Goal: Transaction & Acquisition: Purchase product/service

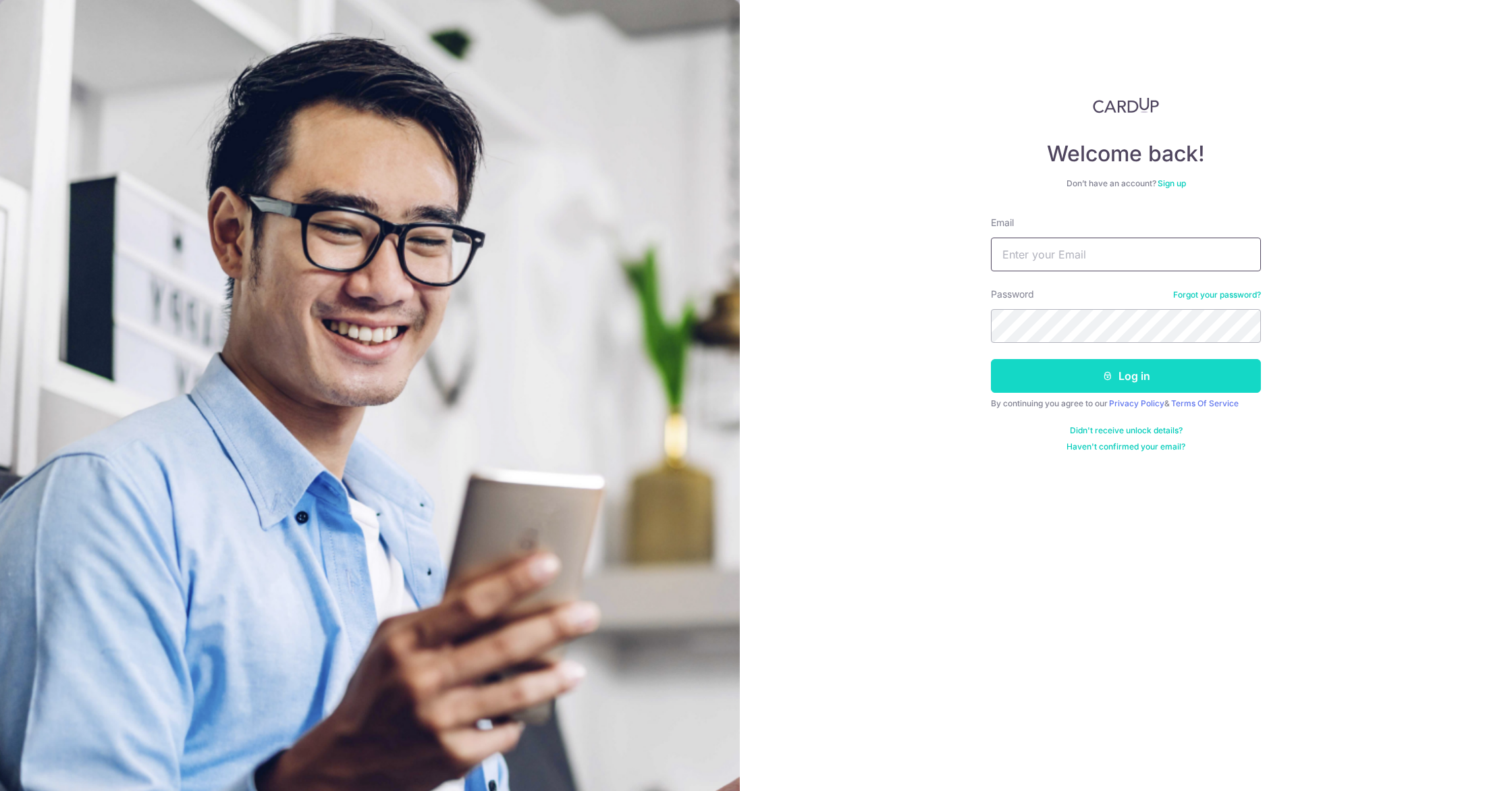
type input "drwongkeeseng@gmail.com"
click at [1070, 389] on button "Log in" at bounding box center [1126, 377] width 270 height 34
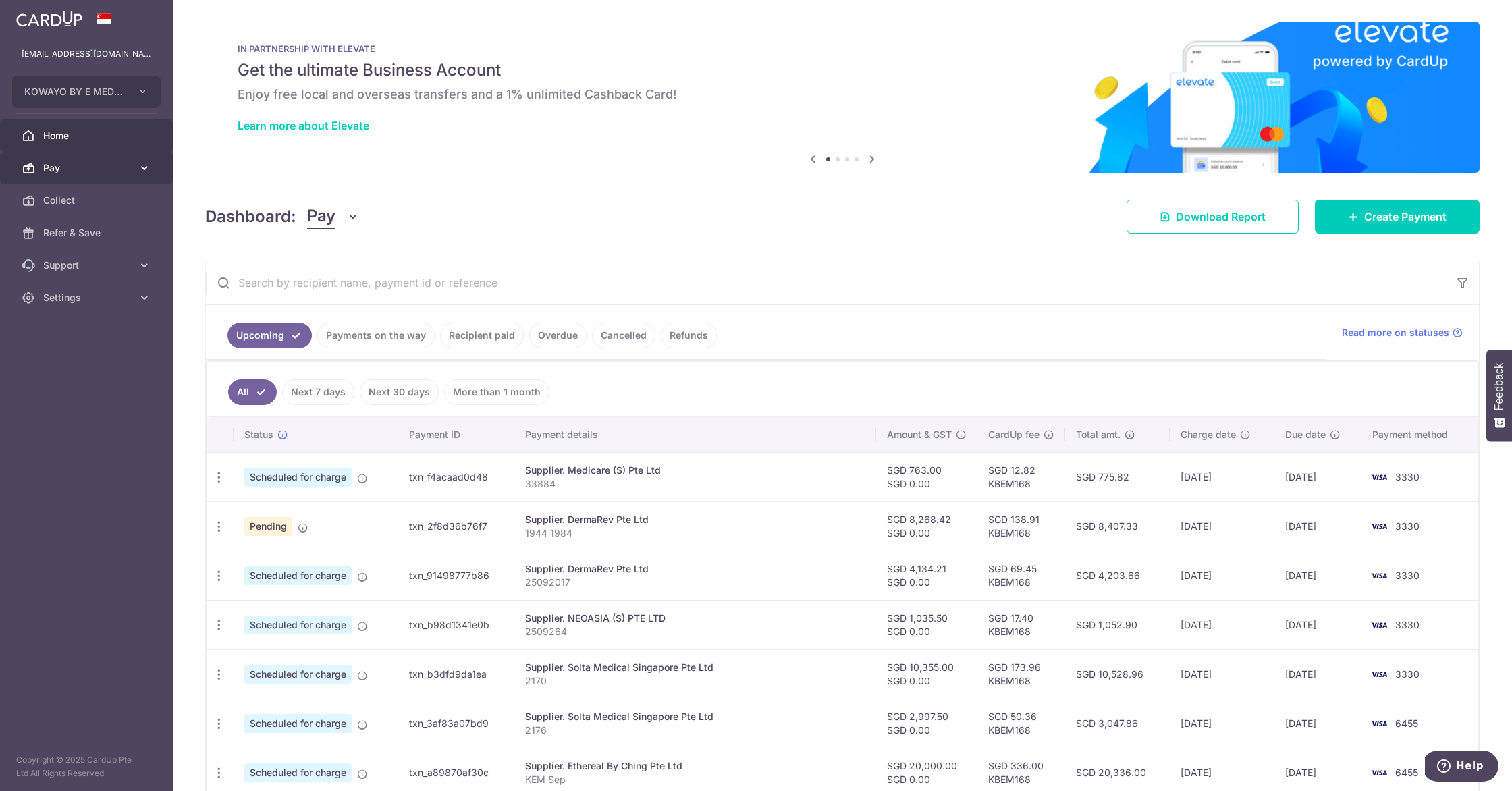
click at [77, 176] on link "Pay" at bounding box center [86, 168] width 173 height 32
click at [82, 200] on span "Payments" at bounding box center [87, 200] width 89 height 14
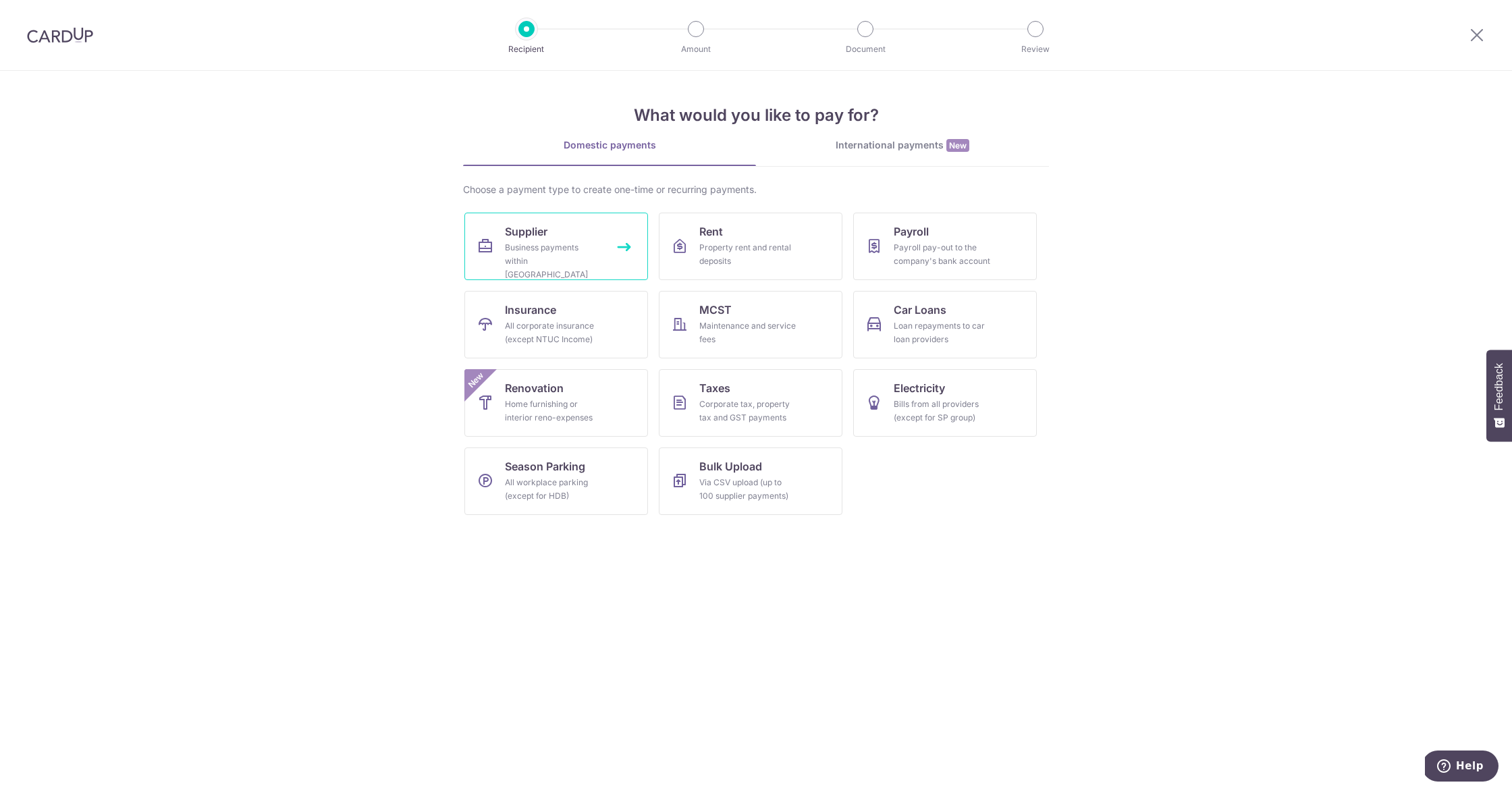
click at [507, 269] on link "Supplier Business payments within Singapore" at bounding box center [556, 246] width 183 height 68
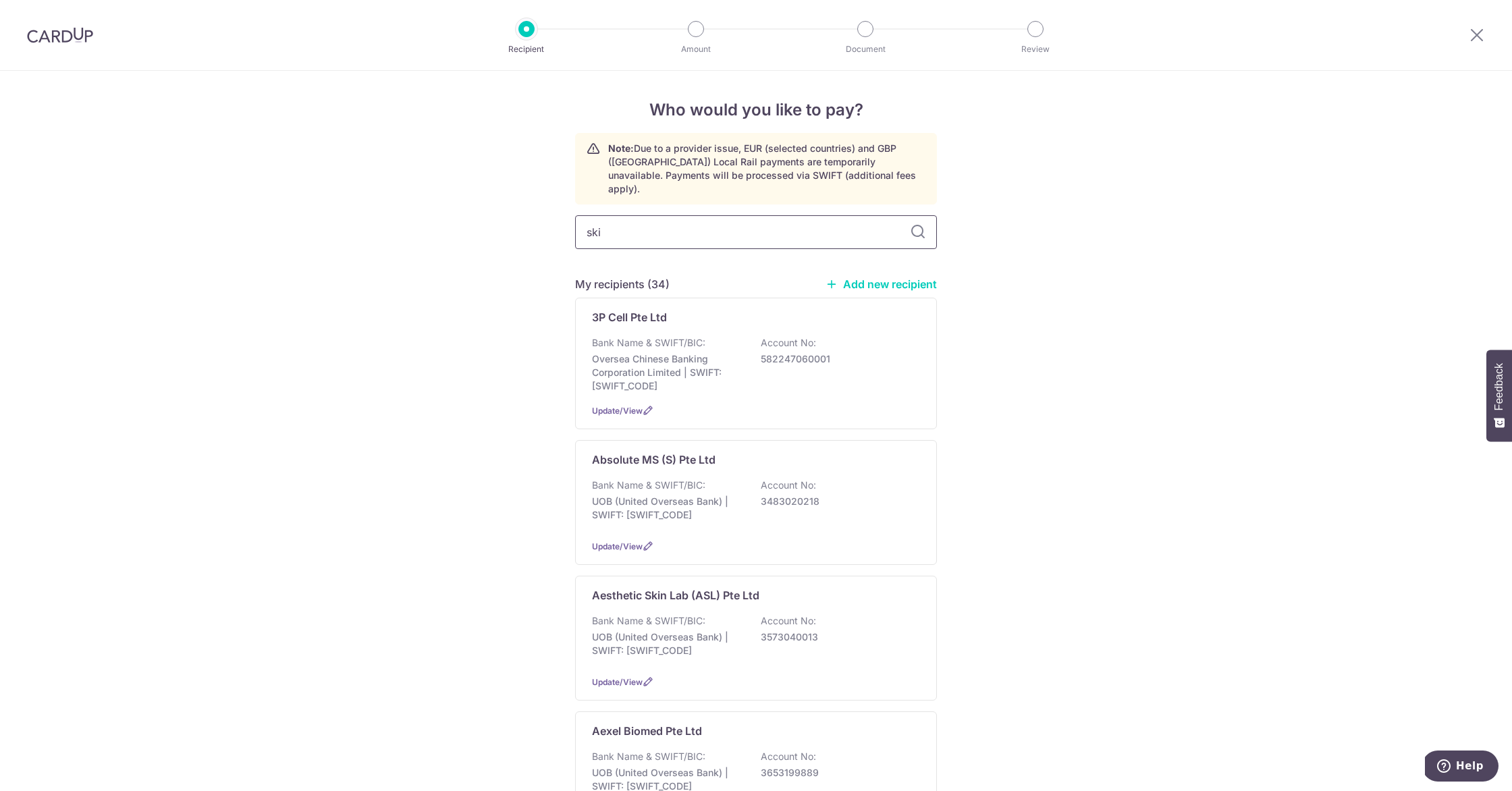
type input "skin"
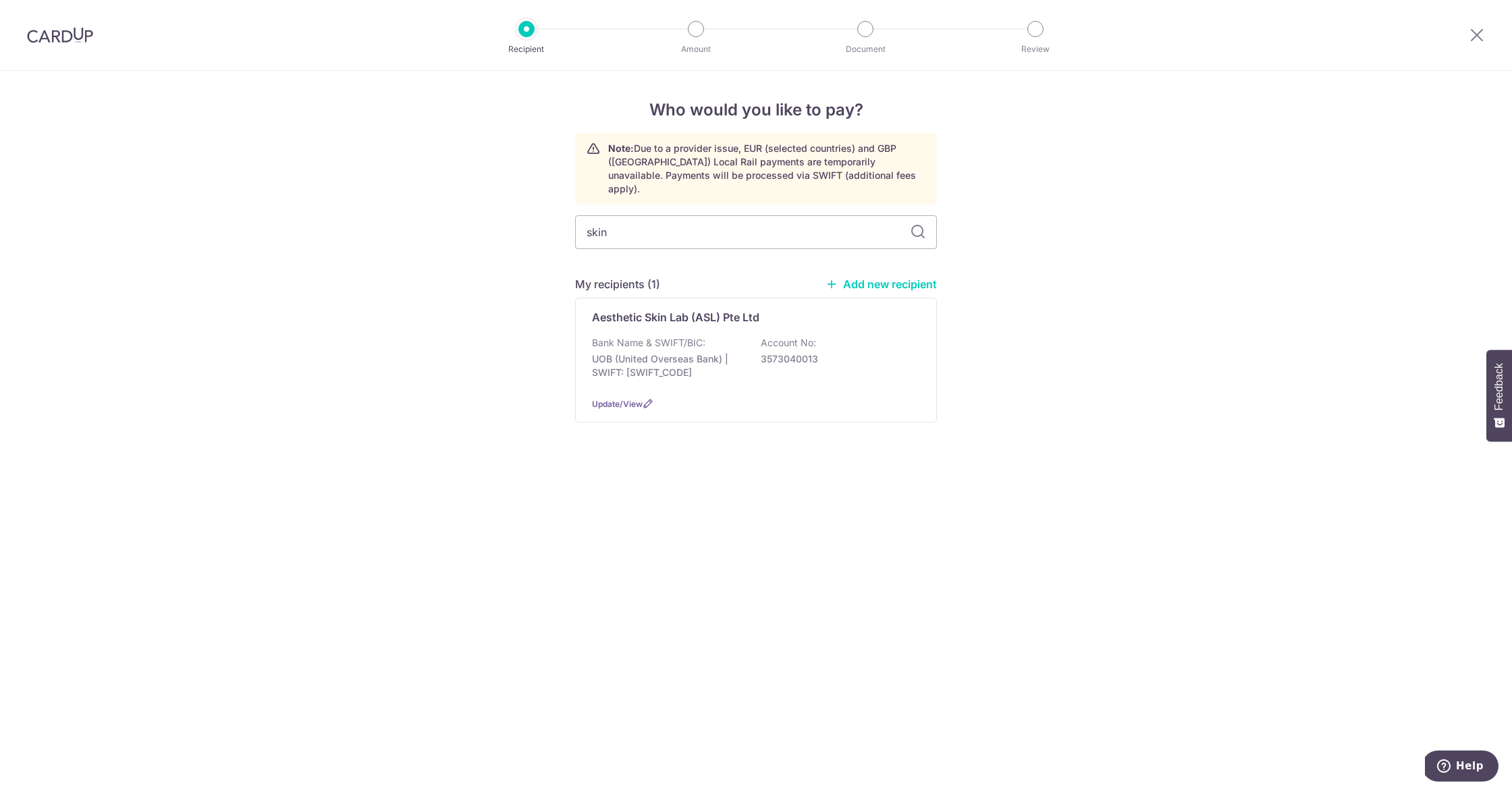
drag, startPoint x: 664, startPoint y: 225, endPoint x: 573, endPoint y: 220, distance: 91.1
click at [575, 220] on input "skin" at bounding box center [756, 233] width 362 height 34
click at [456, 271] on div "Who would you like to pay? Note: Due to a provider issue, EUR (selected countri…" at bounding box center [756, 431] width 1512 height 721
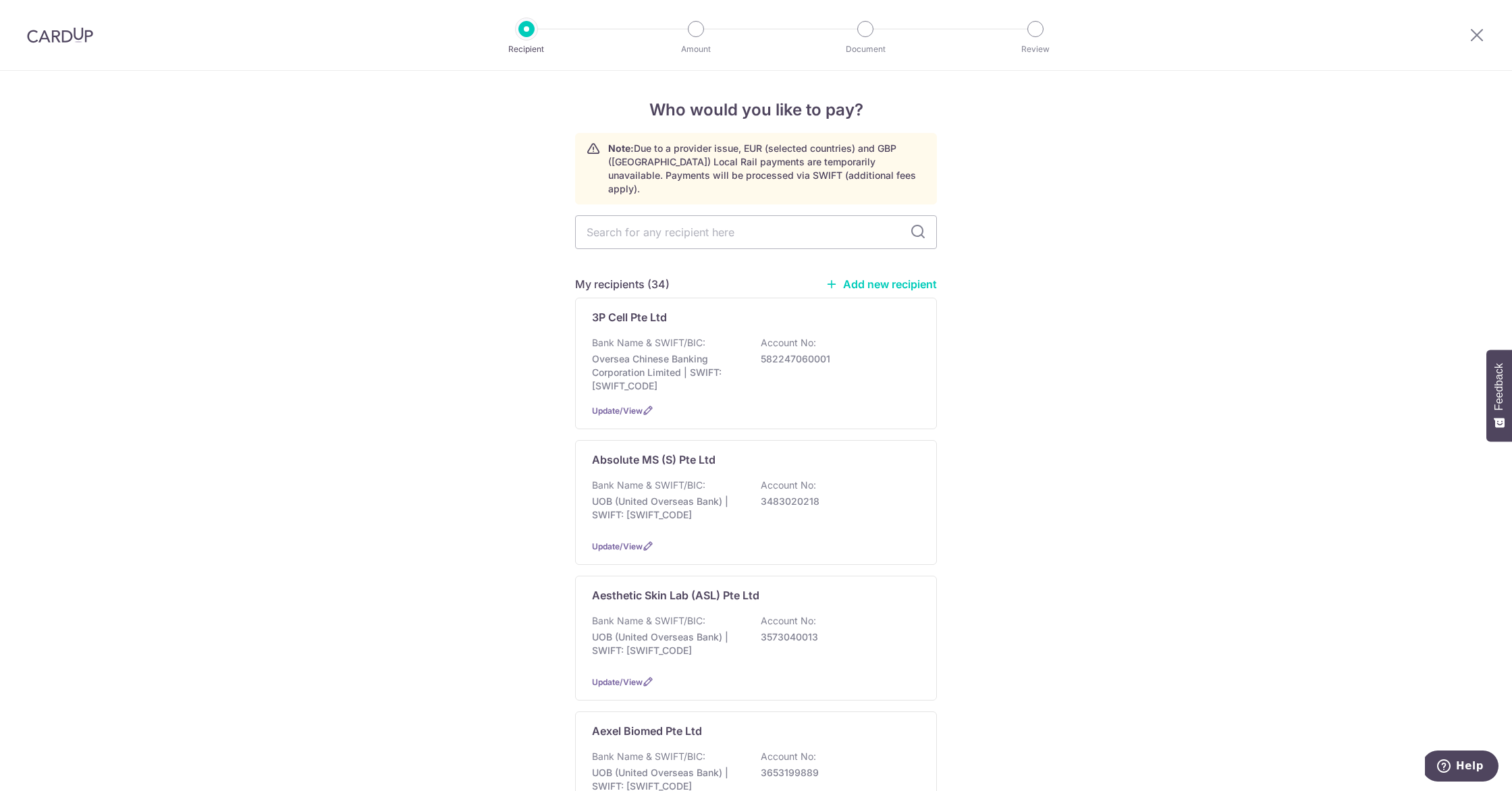
click at [870, 277] on link "Add new recipient" at bounding box center [881, 284] width 111 height 14
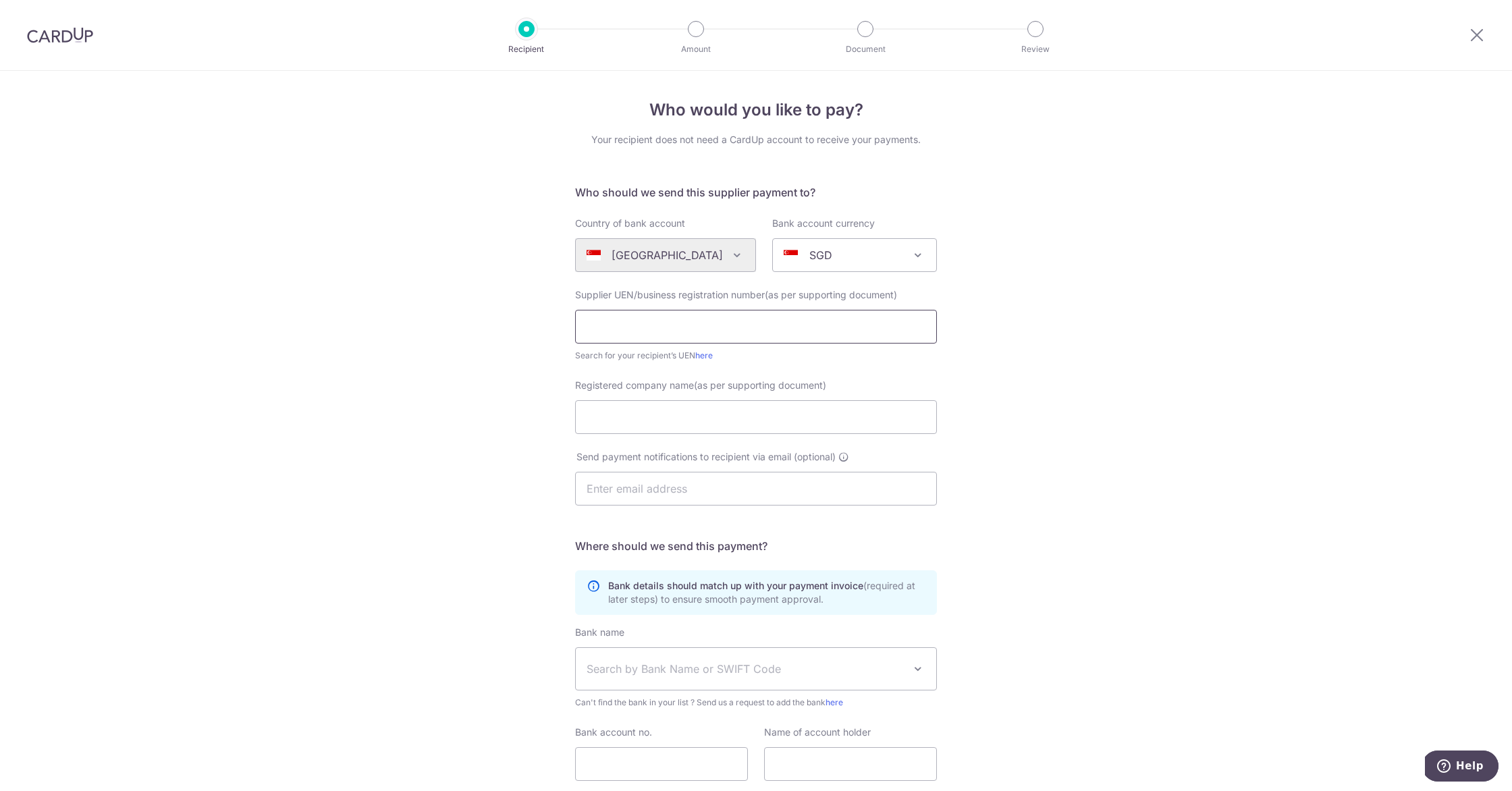
click at [629, 329] on input "text" at bounding box center [756, 327] width 362 height 34
click at [598, 425] on input "Registered company name(as per supporting document)" at bounding box center [756, 418] width 362 height 34
click at [638, 419] on input "Registered company name(as per supporting document)" at bounding box center [756, 418] width 362 height 34
click at [668, 310] on input "text" at bounding box center [756, 327] width 362 height 34
type input "201836381C"
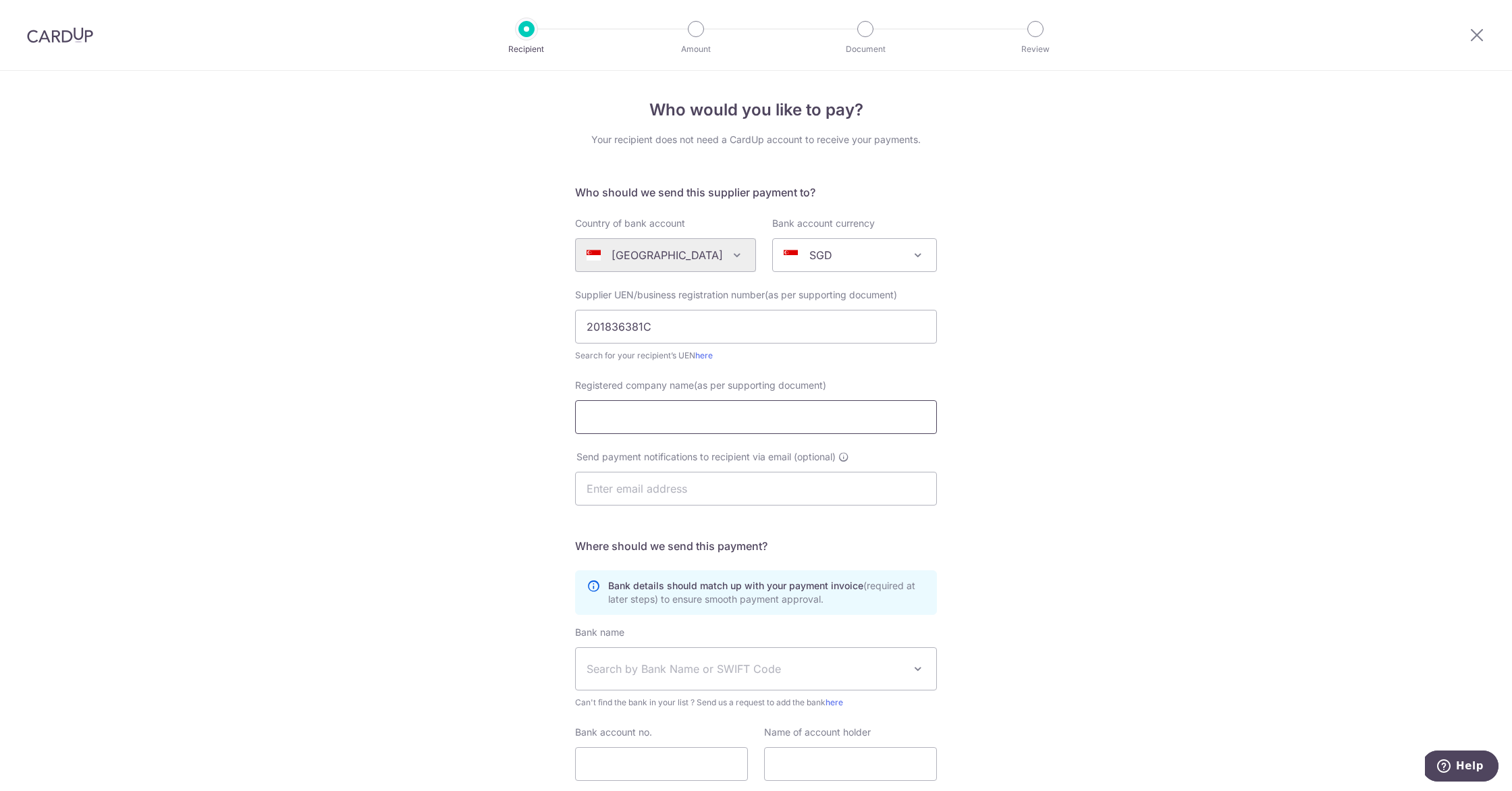
click at [712, 415] on input "Registered company name(as per supporting document)" at bounding box center [756, 418] width 362 height 34
type input "Skinderella Pte Ltd"
click at [688, 495] on input "text" at bounding box center [756, 489] width 362 height 34
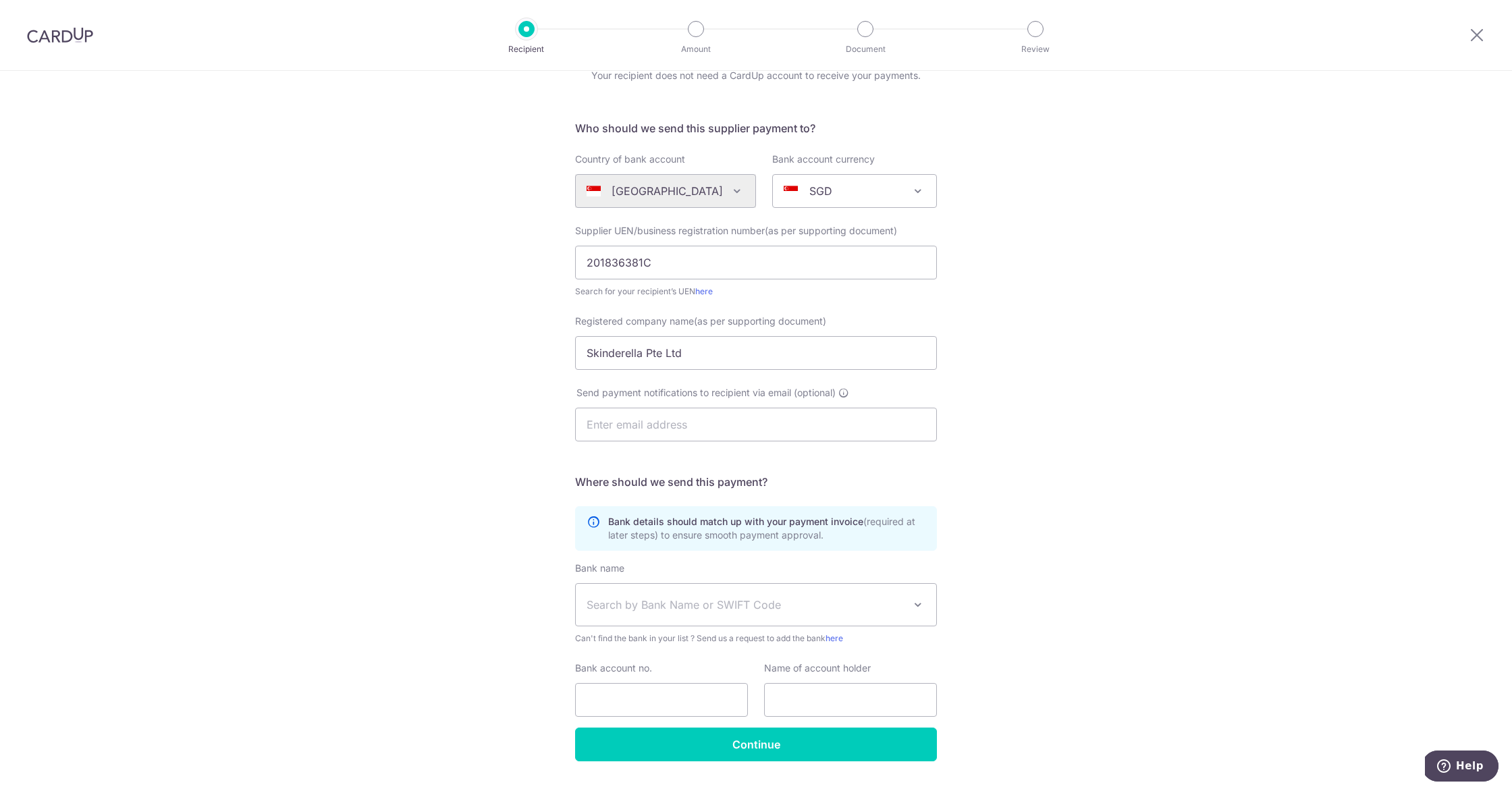
click at [414, 475] on div "Who would you like to pay? Your recipient does not need a CardUp account to rec…" at bounding box center [756, 415] width 1512 height 818
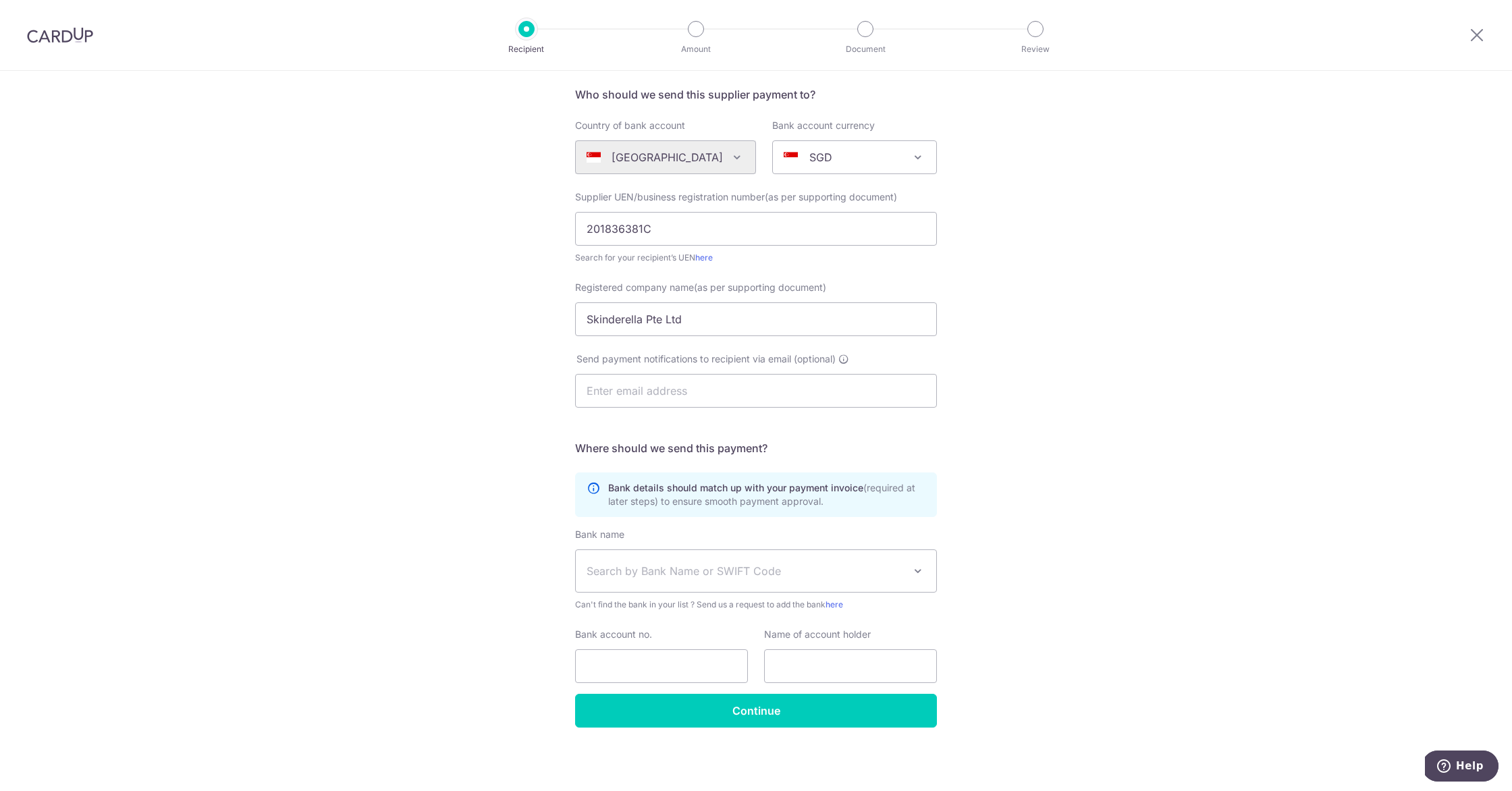
click at [649, 579] on span "Search by Bank Name or SWIFT Code" at bounding box center [756, 571] width 360 height 42
type input "ocbc"
select select "12"
click at [630, 663] on input "Bank account no." at bounding box center [662, 667] width 173 height 34
type input "588147595001"
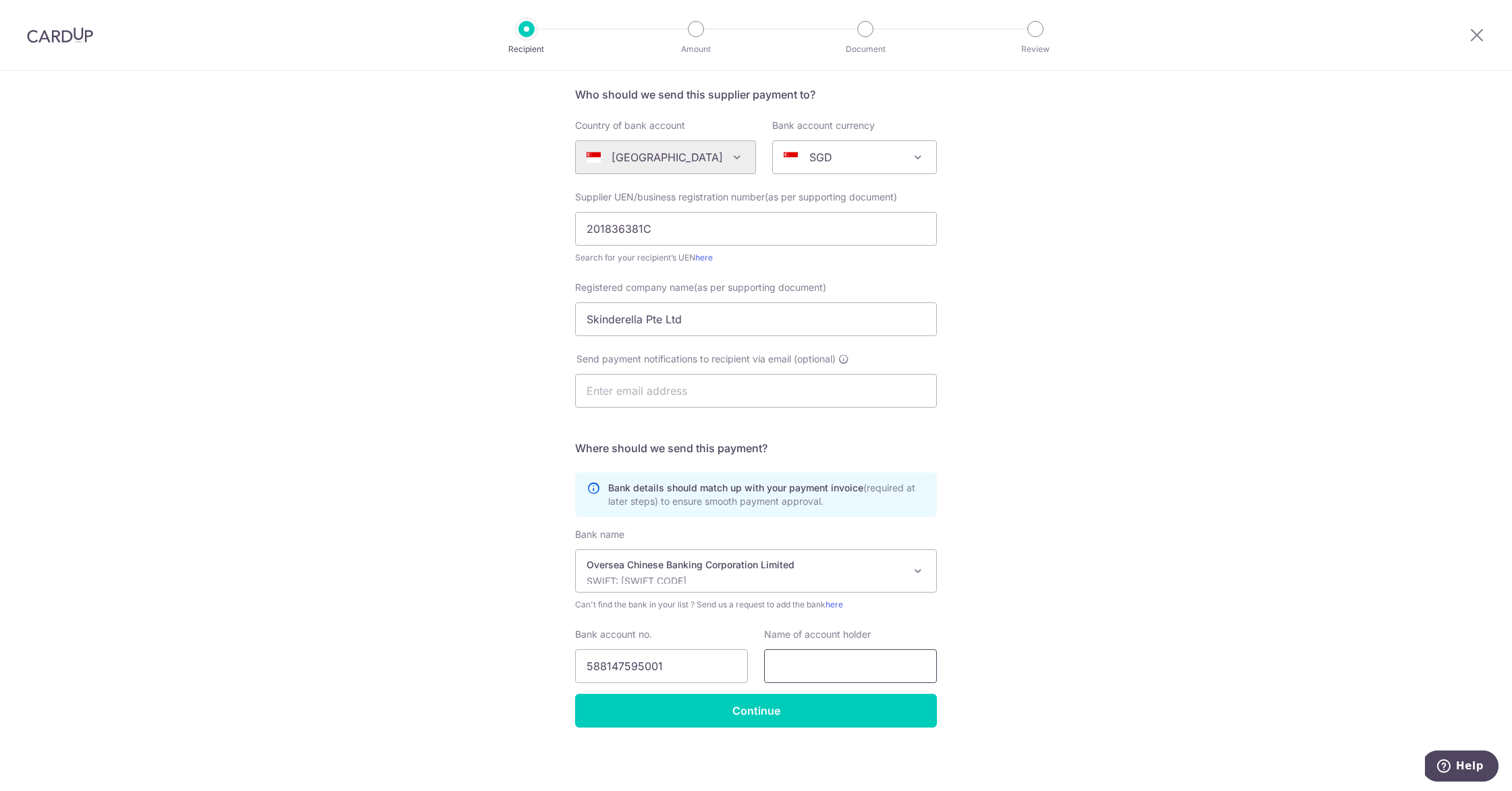
click at [798, 671] on input "text" at bounding box center [850, 667] width 173 height 34
drag, startPoint x: 664, startPoint y: 319, endPoint x: 581, endPoint y: 320, distance: 83.0
click at [581, 320] on input "Skinderella Pte Ltd" at bounding box center [756, 319] width 362 height 34
click at [806, 667] on input "text" at bounding box center [850, 667] width 173 height 34
paste input "Skinderella Pte Ltd"
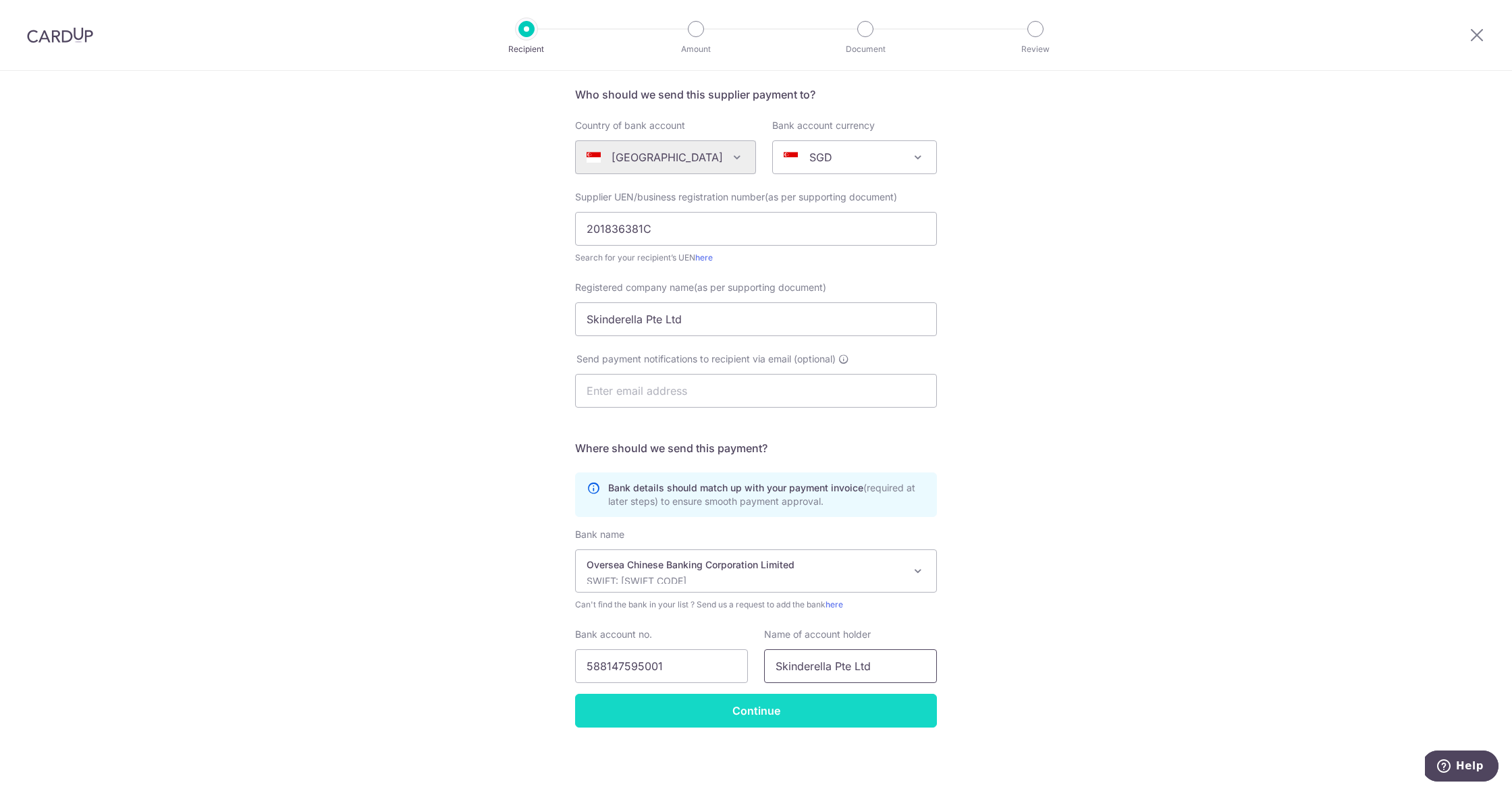
type input "Skinderella Pte Ltd"
click at [777, 713] on input "Continue" at bounding box center [756, 711] width 362 height 34
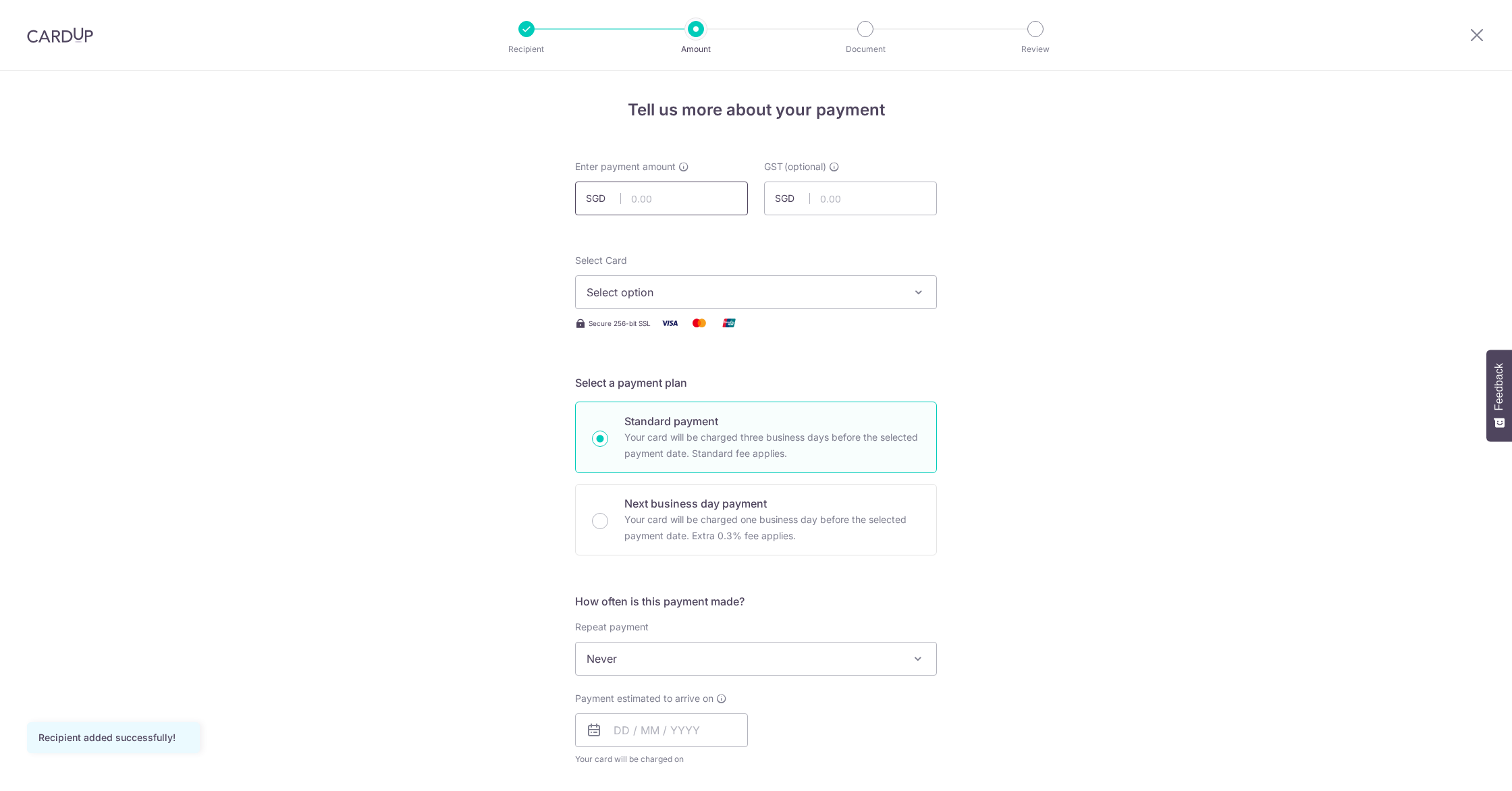
click at [680, 197] on input "text" at bounding box center [662, 199] width 173 height 34
type input "600.00"
click at [547, 264] on div "Tell us more about your payment Enter payment amount SGD 600.00 600.00 GST (opt…" at bounding box center [756, 727] width 1512 height 1312
click at [722, 298] on span "Select option" at bounding box center [743, 292] width 314 height 16
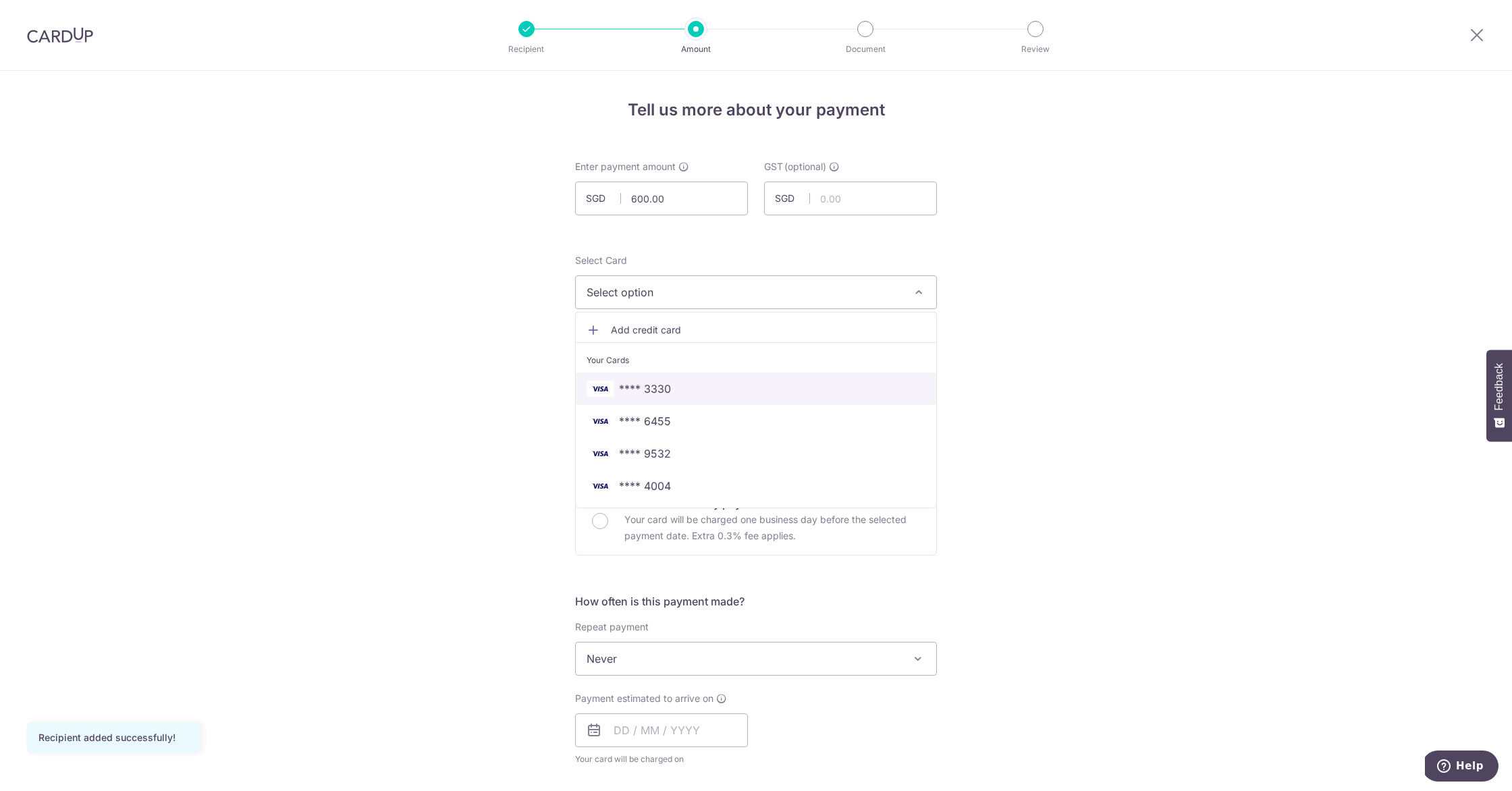
click at [691, 402] on link "**** 3330" at bounding box center [756, 389] width 360 height 32
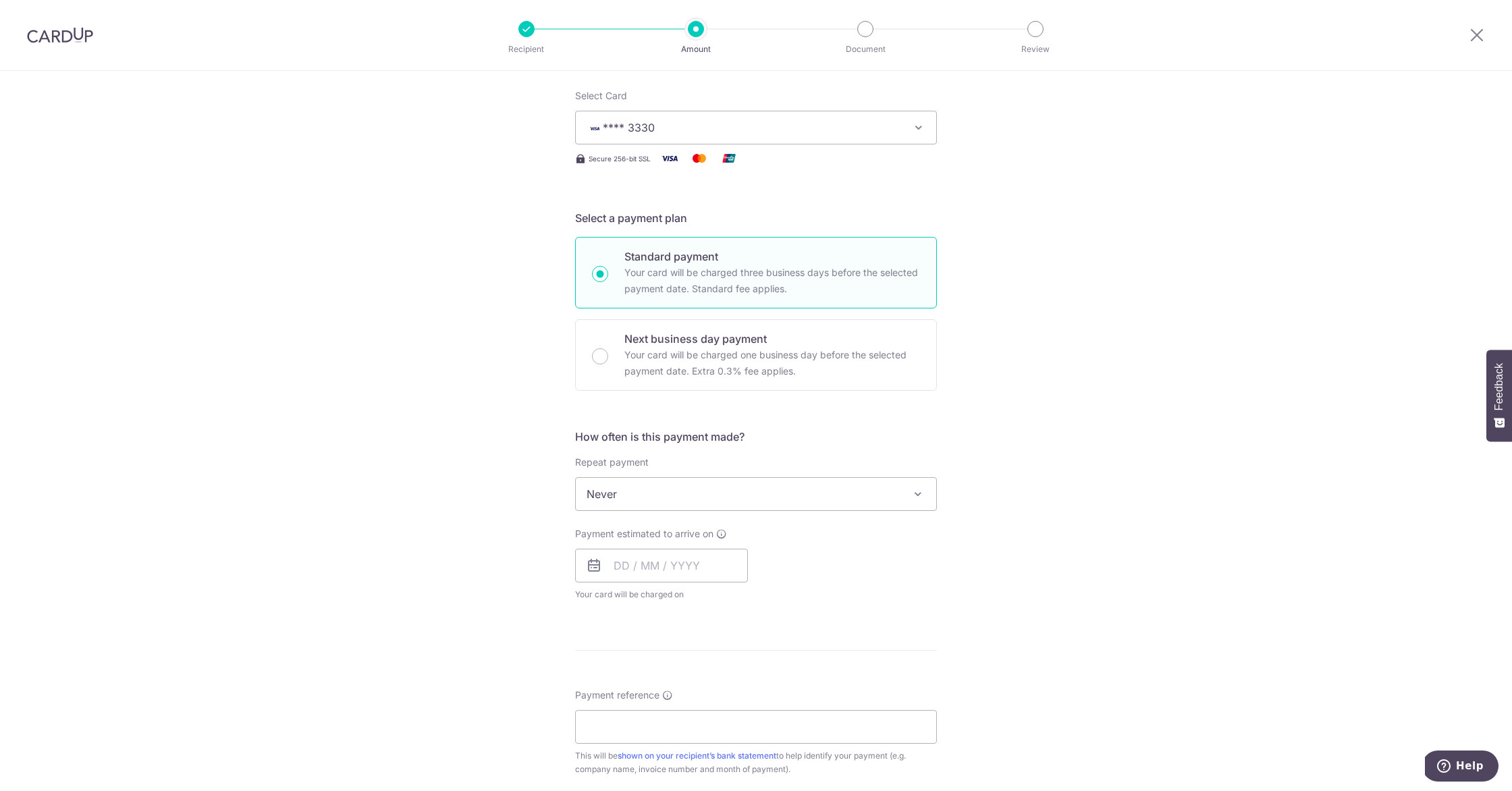
scroll to position [175, 0]
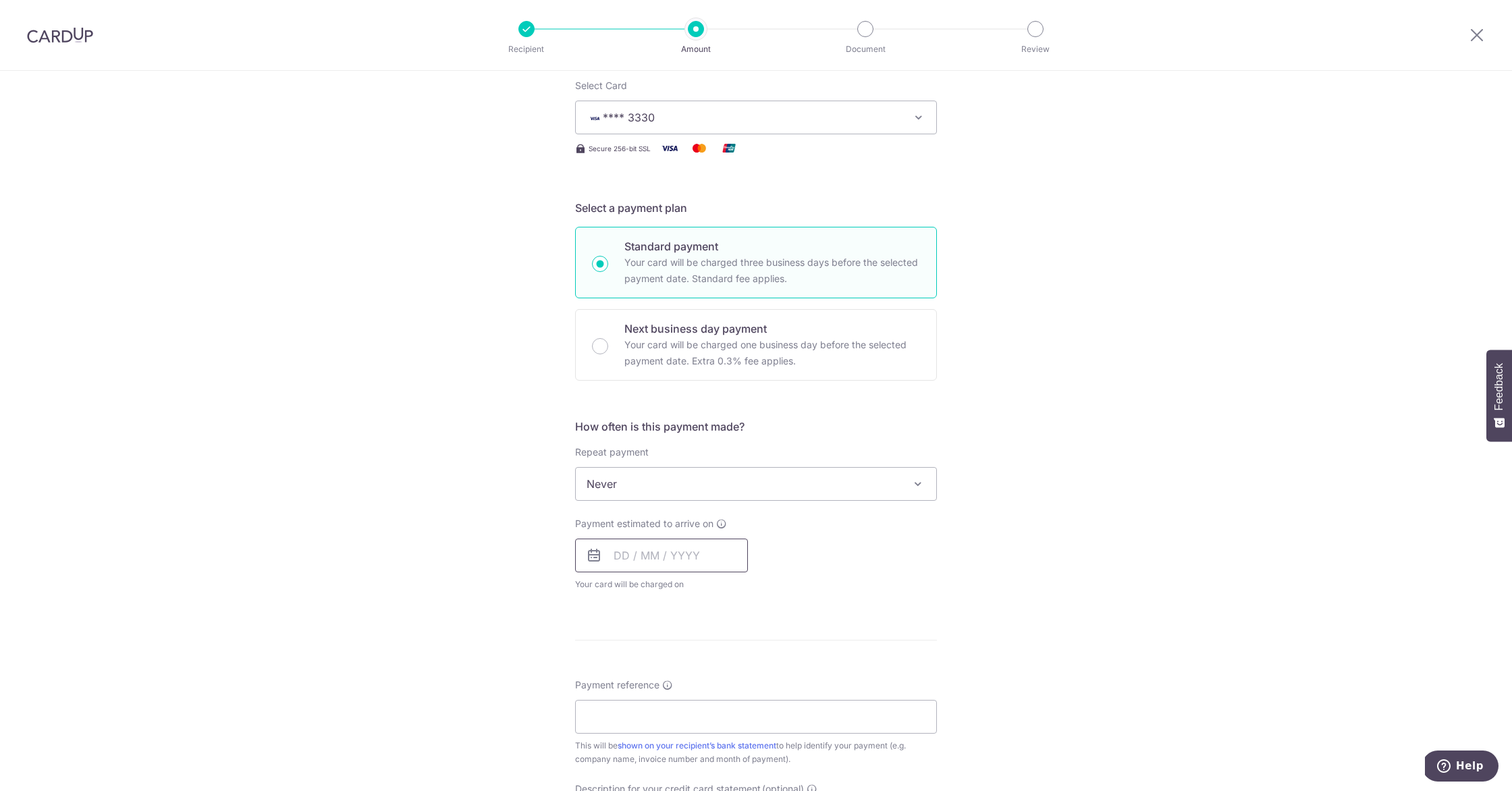
click at [679, 550] on input "text" at bounding box center [662, 556] width 173 height 34
click at [729, 681] on link "12" at bounding box center [737, 678] width 22 height 22
type input "[DATE]"
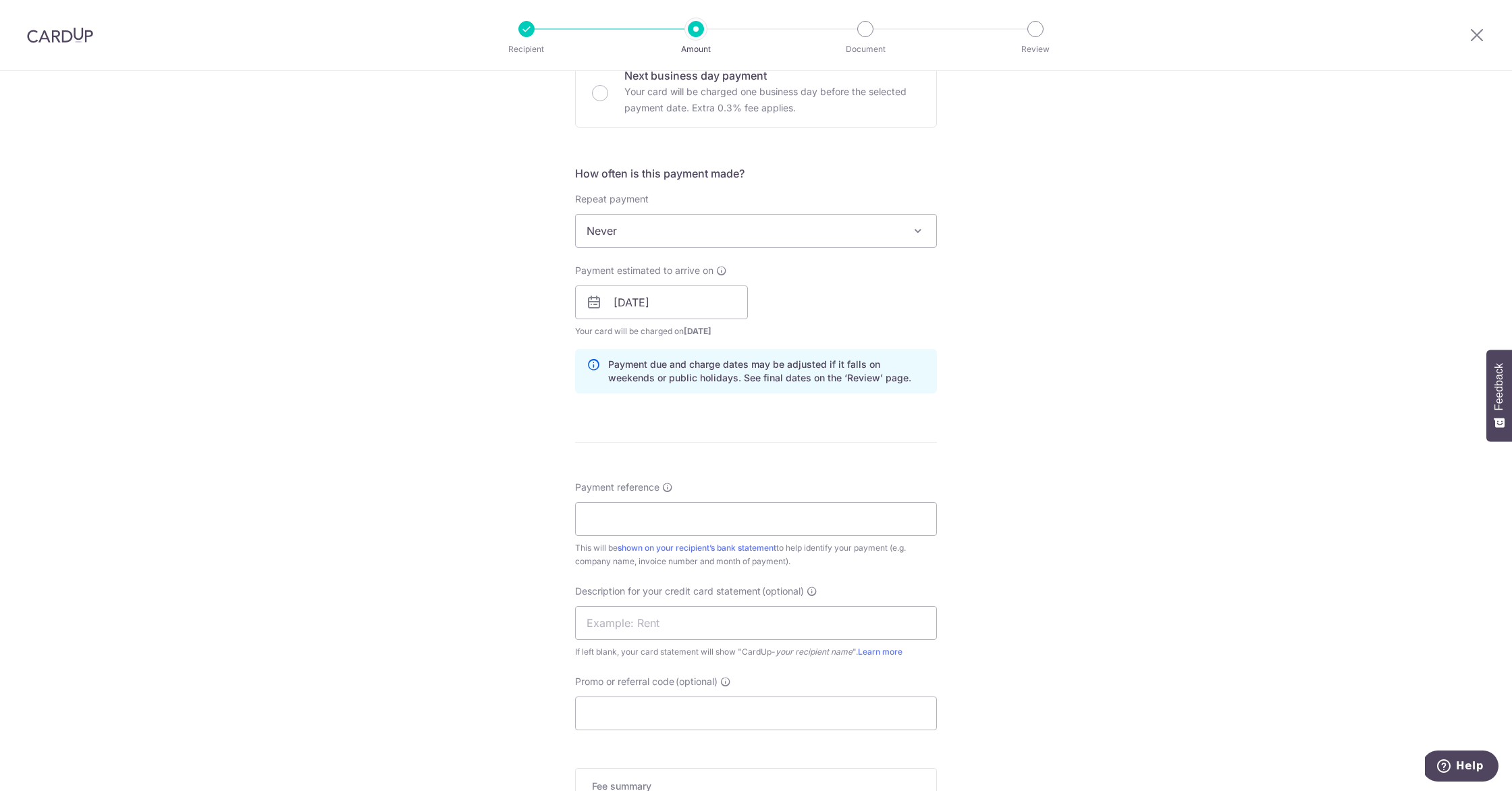
scroll to position [434, 0]
click at [712, 619] on input "text" at bounding box center [756, 617] width 362 height 34
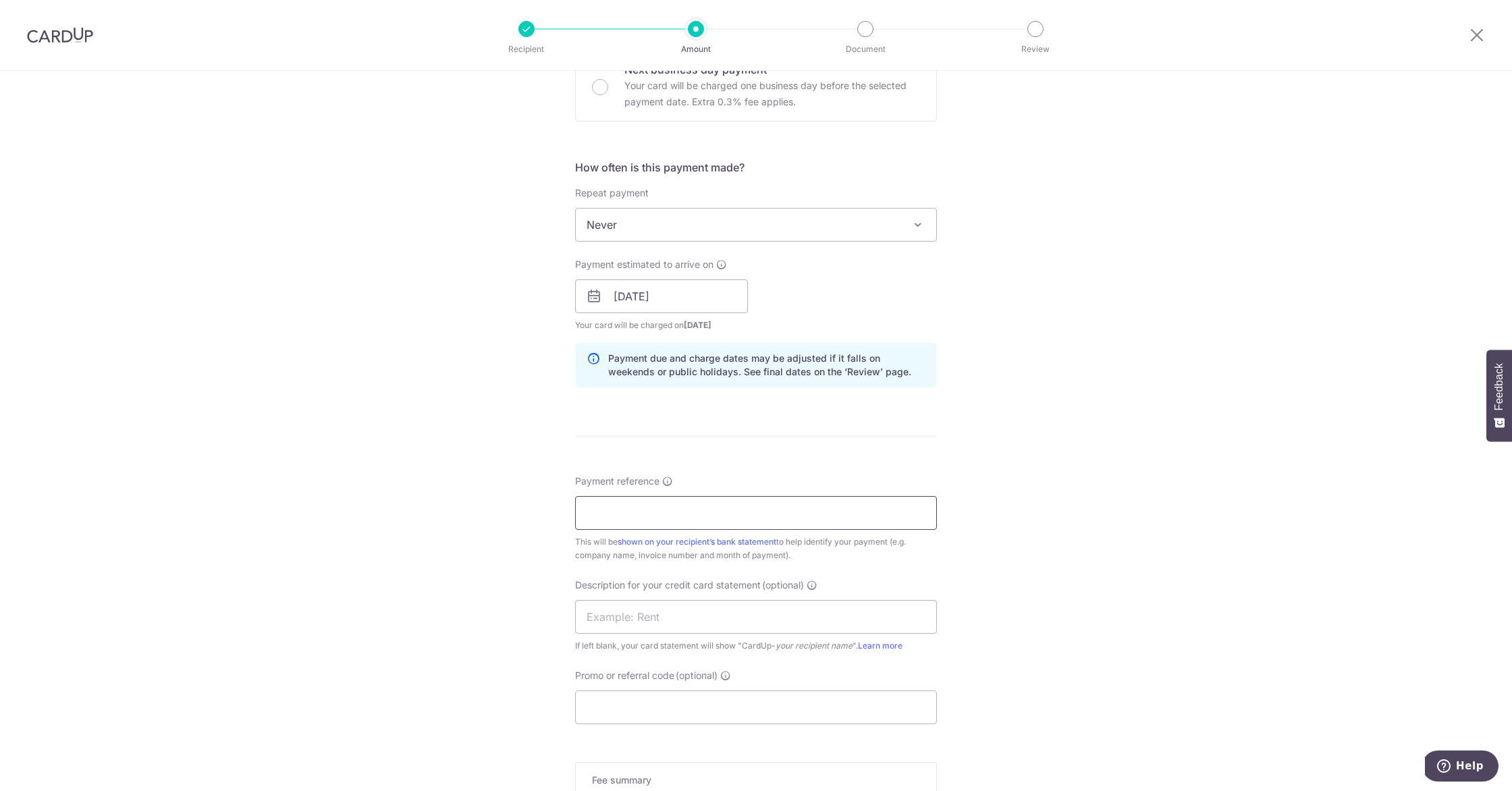
click at [671, 514] on input "Payment reference" at bounding box center [756, 513] width 362 height 34
drag, startPoint x: 1111, startPoint y: 477, endPoint x: 998, endPoint y: 492, distance: 114.0
click at [1111, 478] on div "Tell us more about your payment Enter payment amount SGD 600.00 600.00 GST (opt…" at bounding box center [756, 320] width 1512 height 1367
click at [828, 511] on input "Payment reference" at bounding box center [756, 513] width 362 height 34
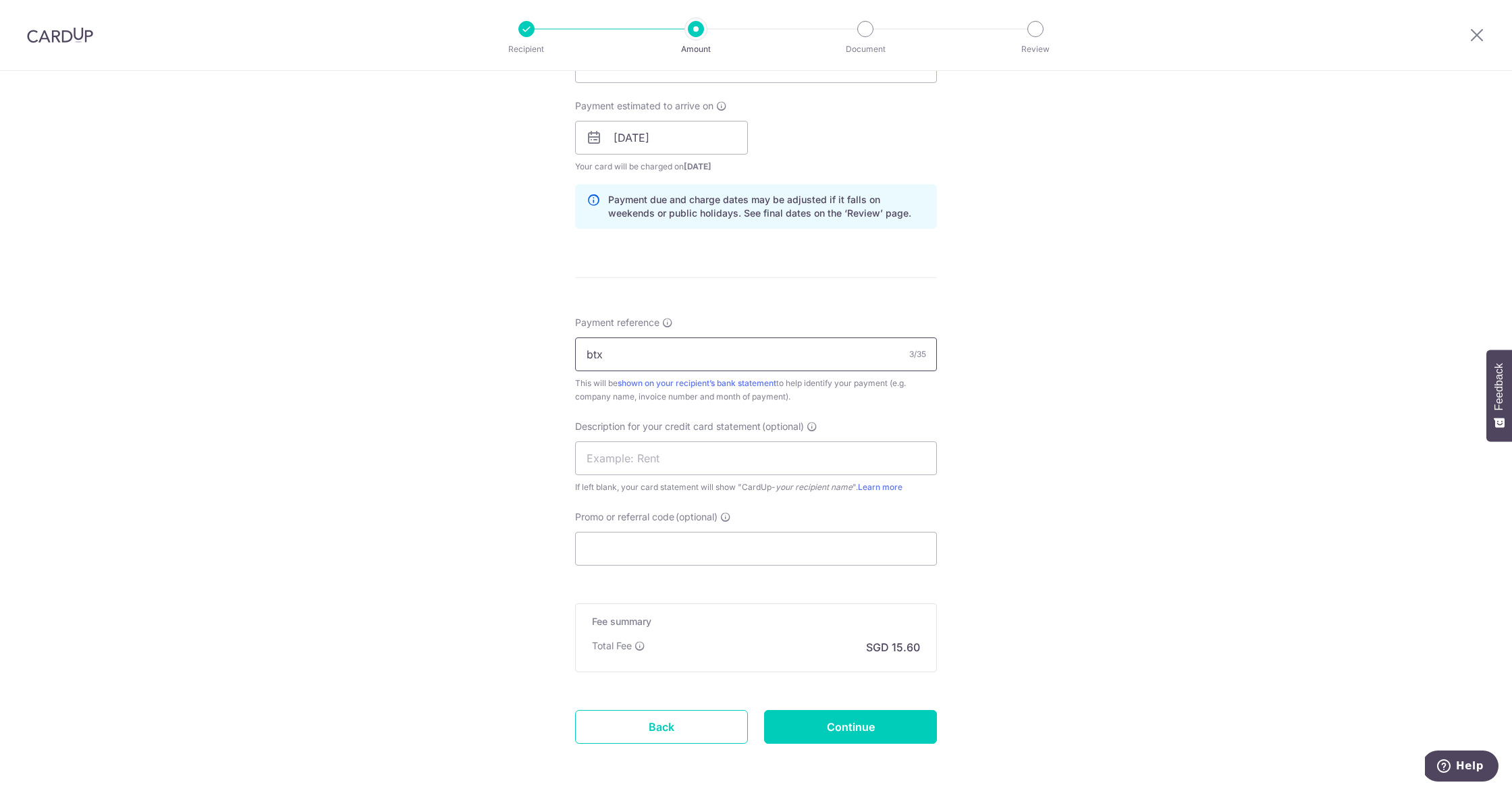
scroll to position [647, 0]
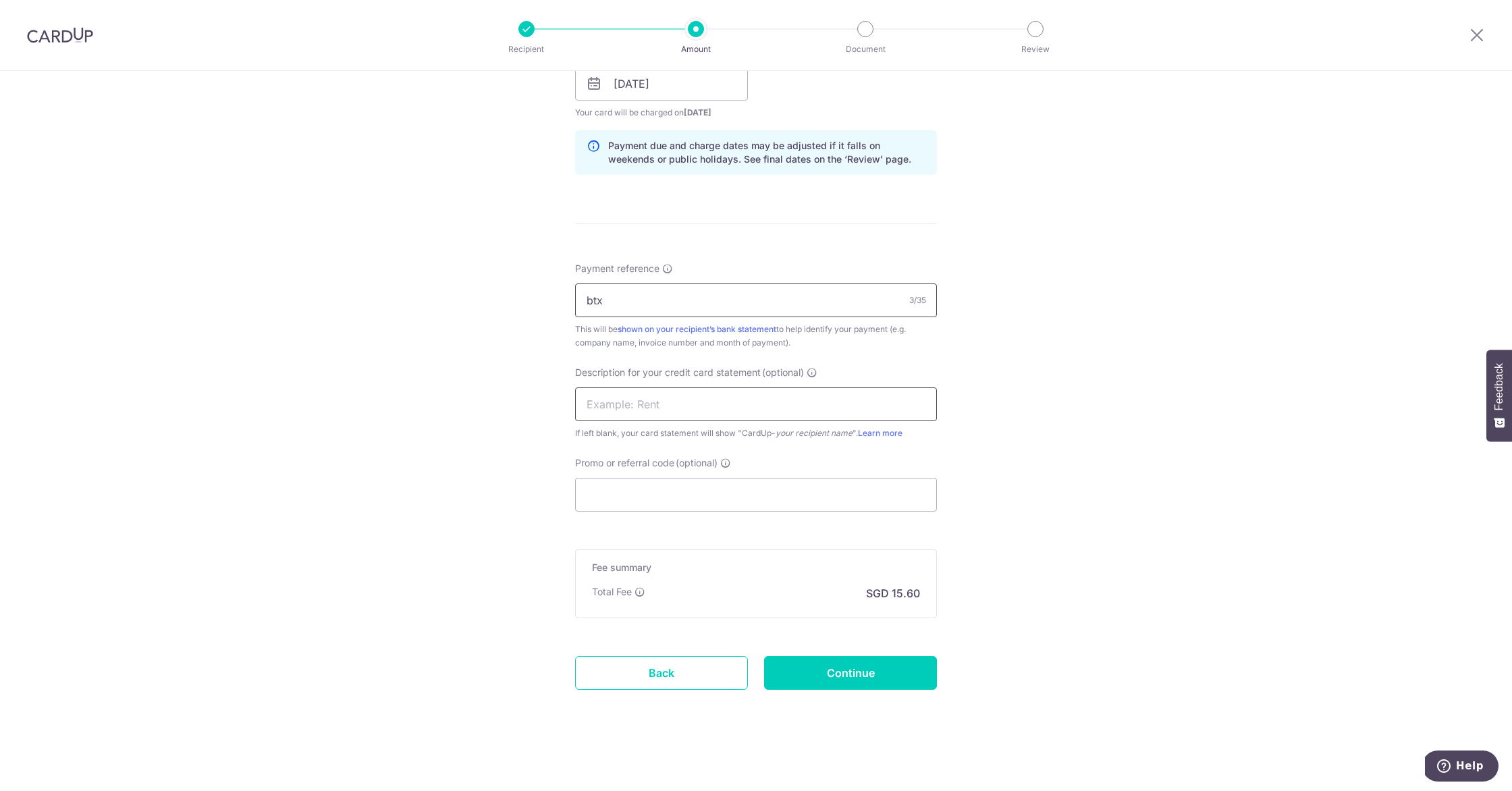
type input "btx"
click at [667, 398] on input "text" at bounding box center [756, 405] width 362 height 34
type input "Skinderella"
click at [654, 500] on input "Promo or referral code (optional)" at bounding box center [756, 495] width 362 height 34
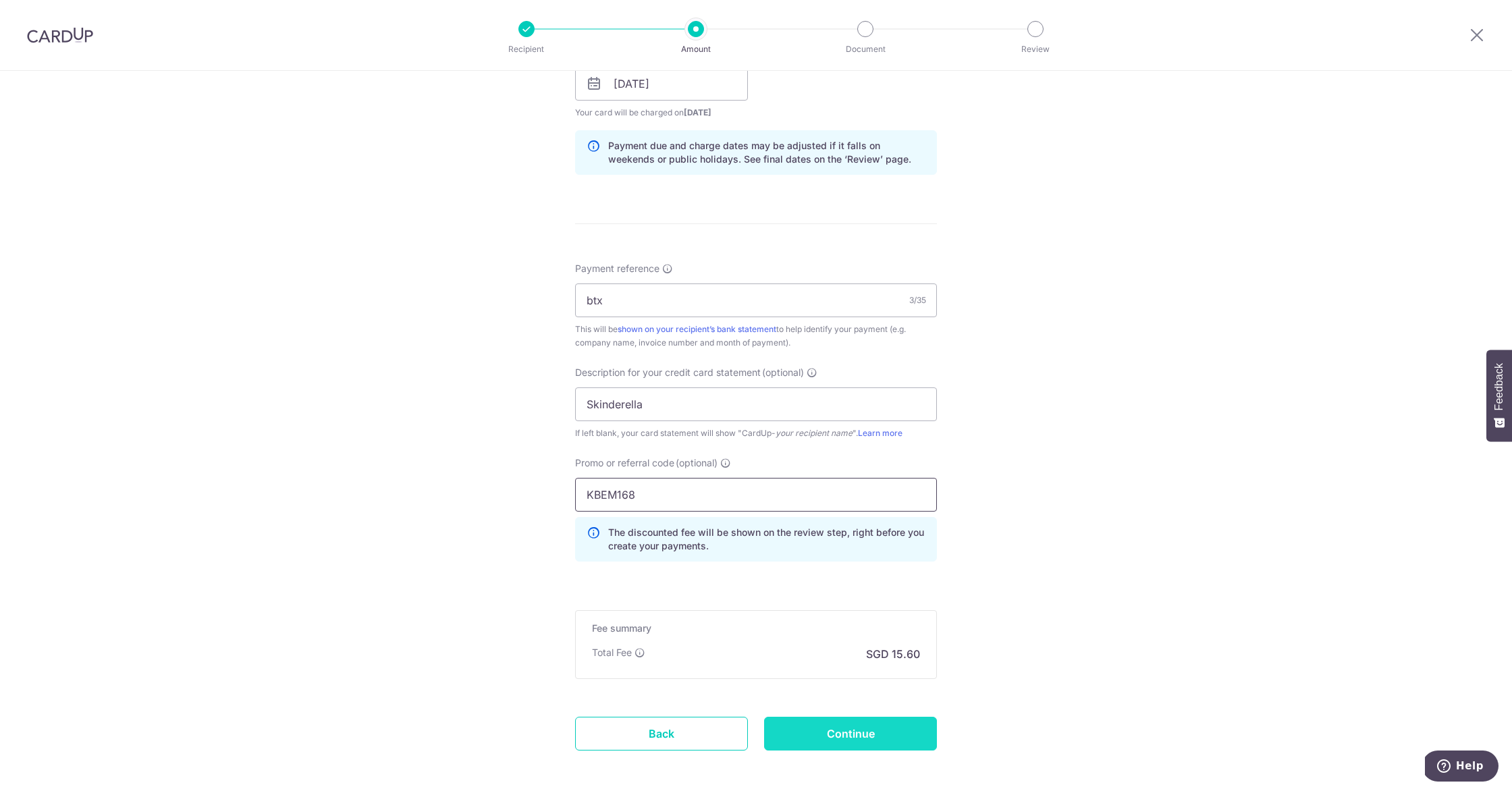
type input "KBEM168"
click at [832, 732] on input "Continue" at bounding box center [850, 734] width 173 height 34
type input "Create Schedule"
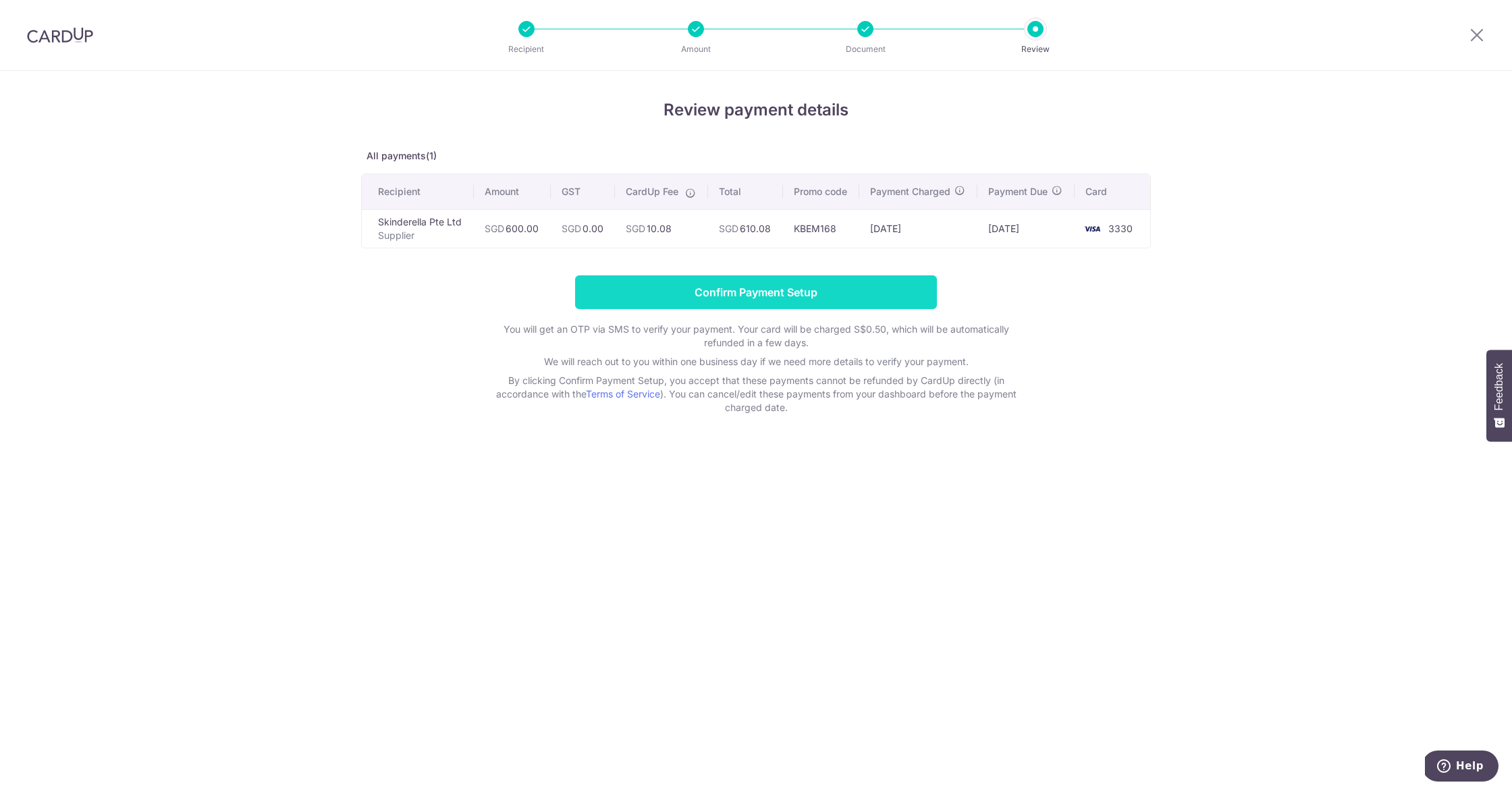
click at [754, 306] on input "Confirm Payment Setup" at bounding box center [756, 292] width 362 height 34
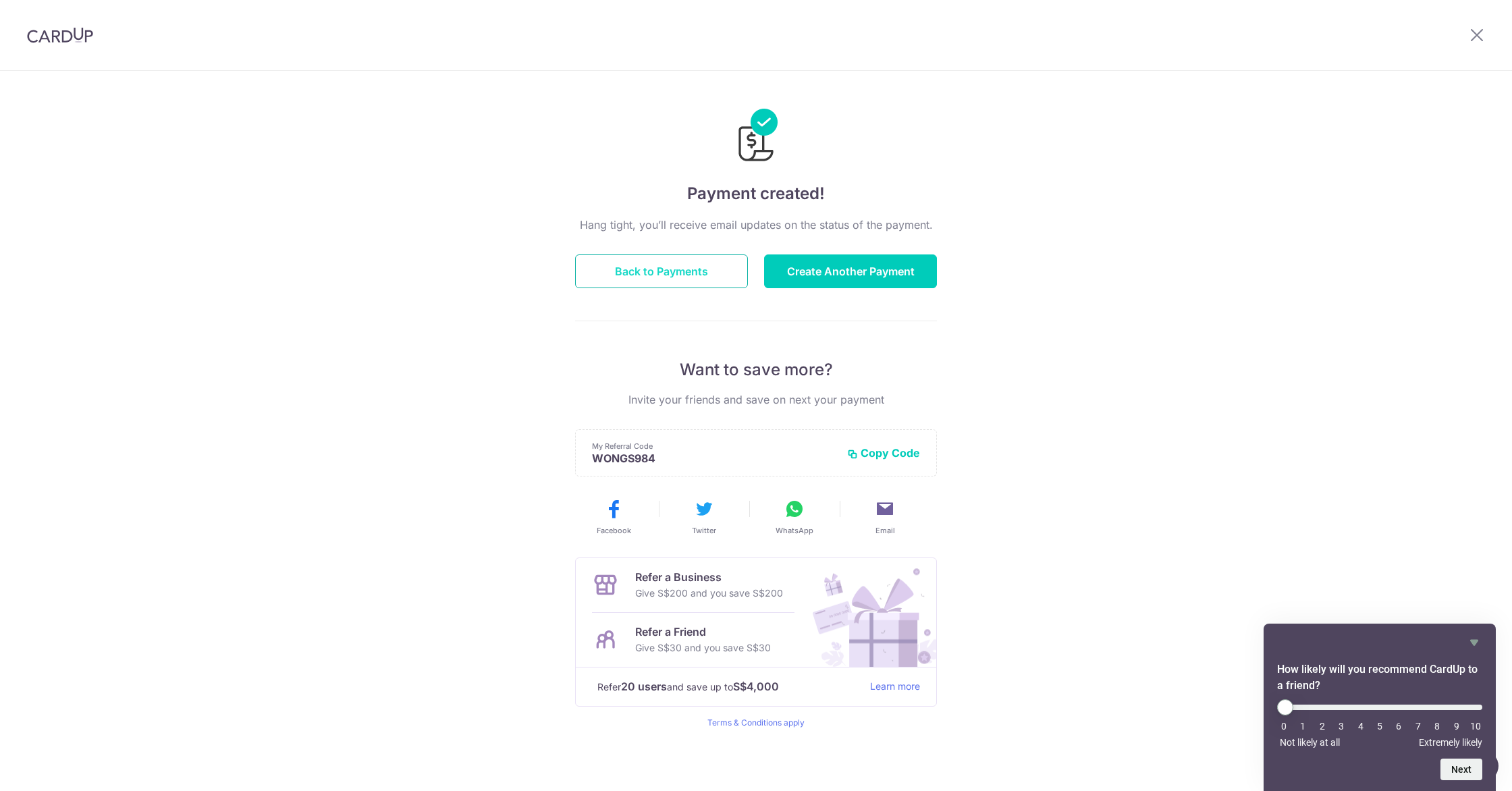
click at [702, 266] on button "Back to Payments" at bounding box center [662, 271] width 173 height 34
